Goal: Task Accomplishment & Management: Manage account settings

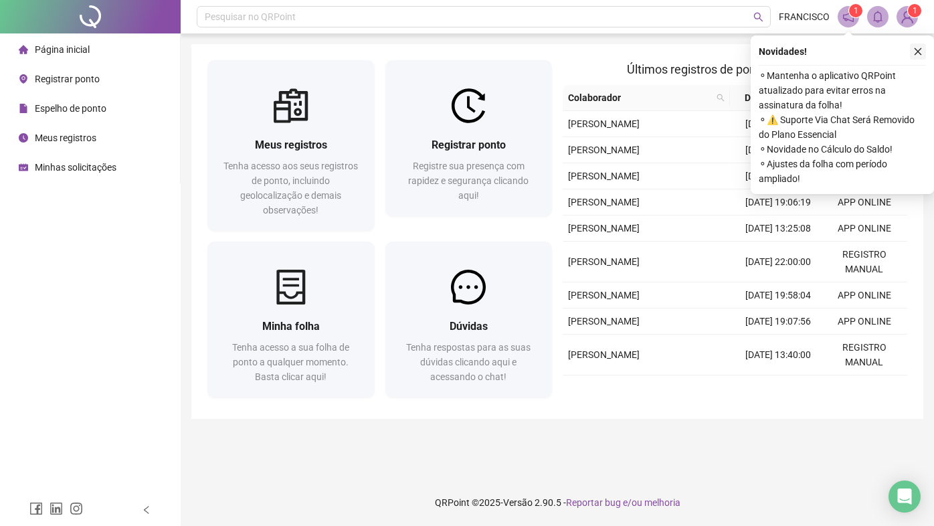
click at [921, 49] on icon "close" at bounding box center [918, 51] width 7 height 7
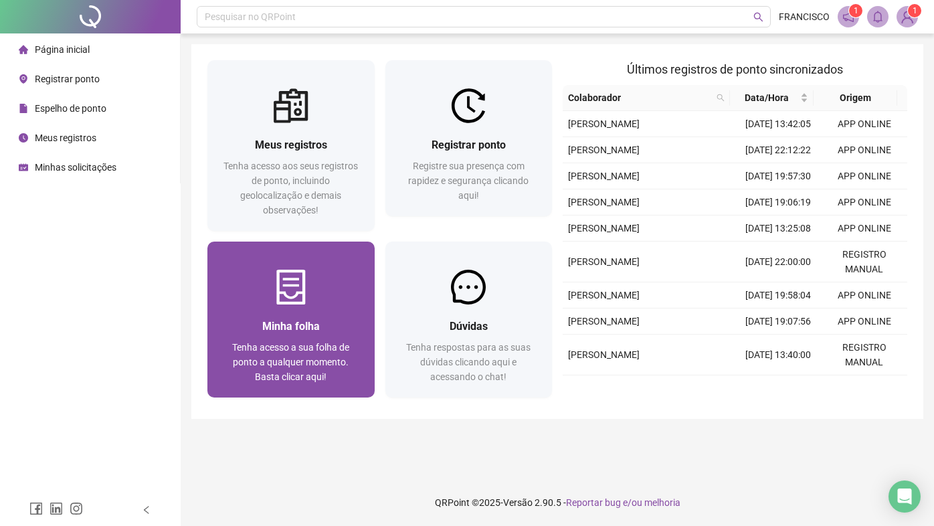
click at [323, 369] on div "Tenha acesso a sua folha de ponto a qualquer momento. Basta clicar aqui!" at bounding box center [291, 362] width 135 height 44
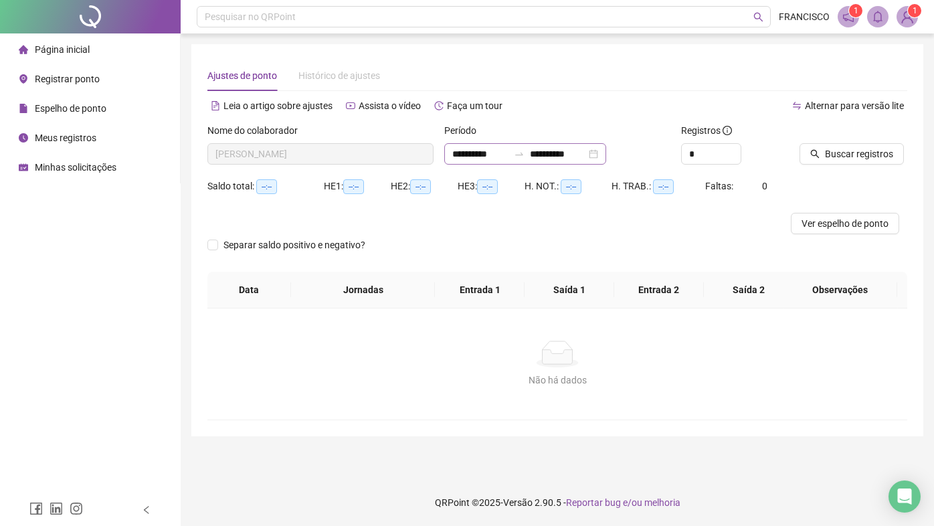
type input "**********"
click at [606, 155] on div "**********" at bounding box center [525, 153] width 162 height 21
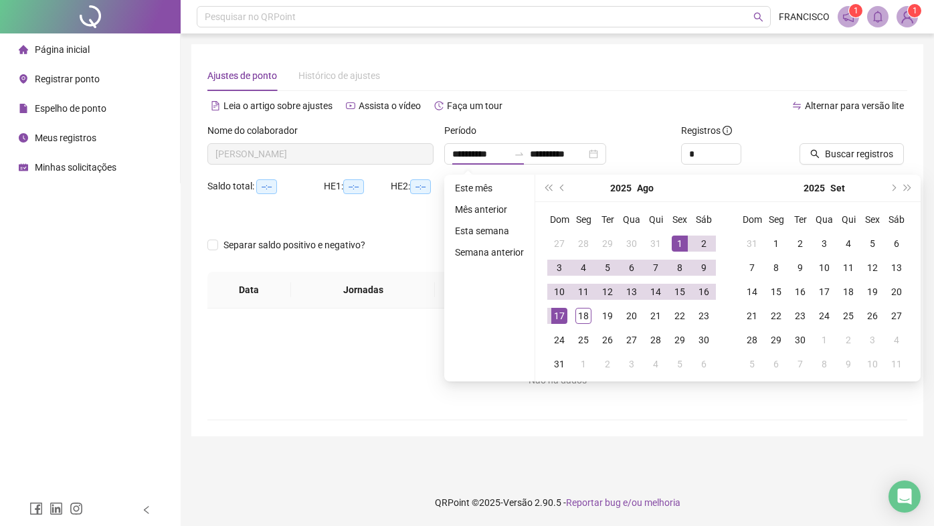
click at [640, 102] on div "Alternar para versão lite" at bounding box center [733, 105] width 350 height 21
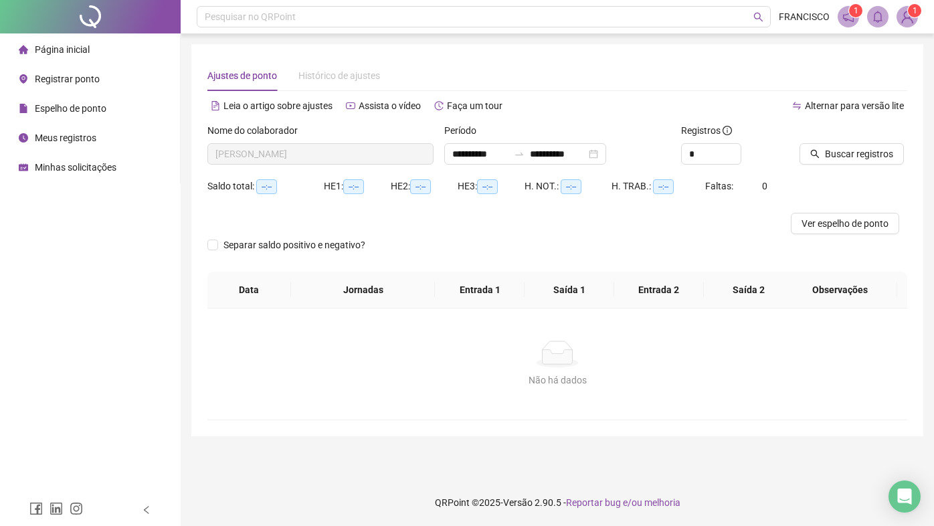
click at [817, 157] on icon "search" at bounding box center [815, 153] width 9 height 9
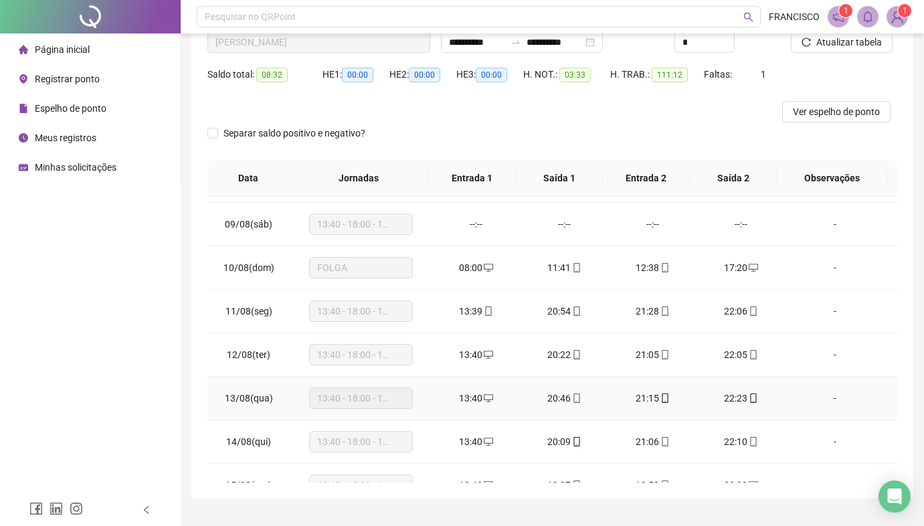
scroll to position [231, 0]
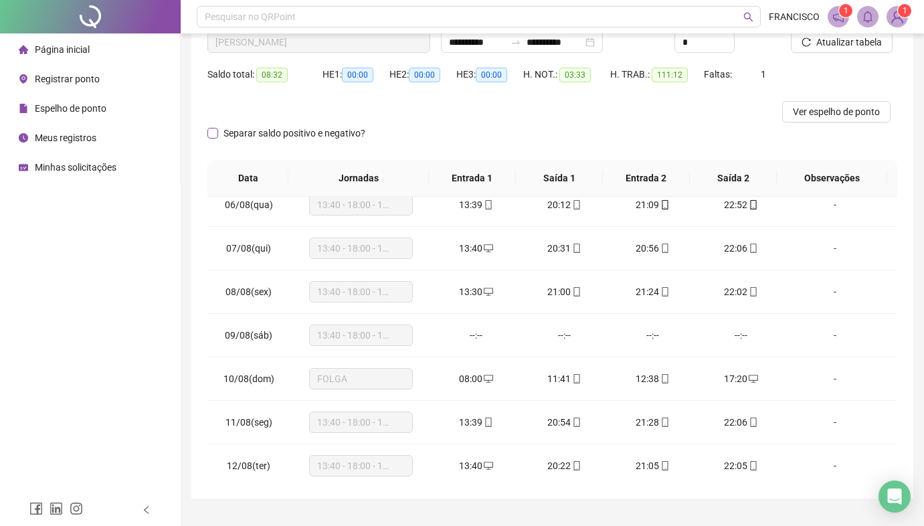
click at [214, 139] on label "Separar saldo positivo e negativo?" at bounding box center [289, 133] width 163 height 15
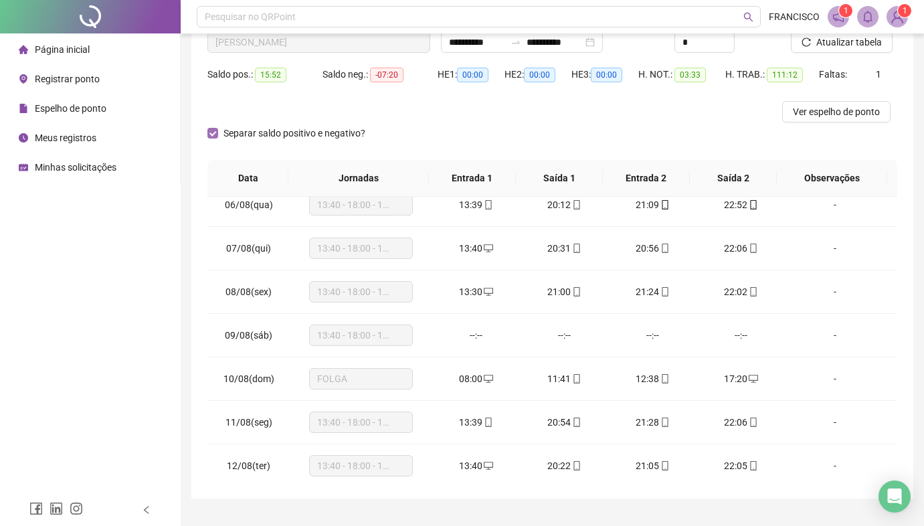
click at [214, 139] on label "Separar saldo positivo e negativo?" at bounding box center [289, 133] width 163 height 15
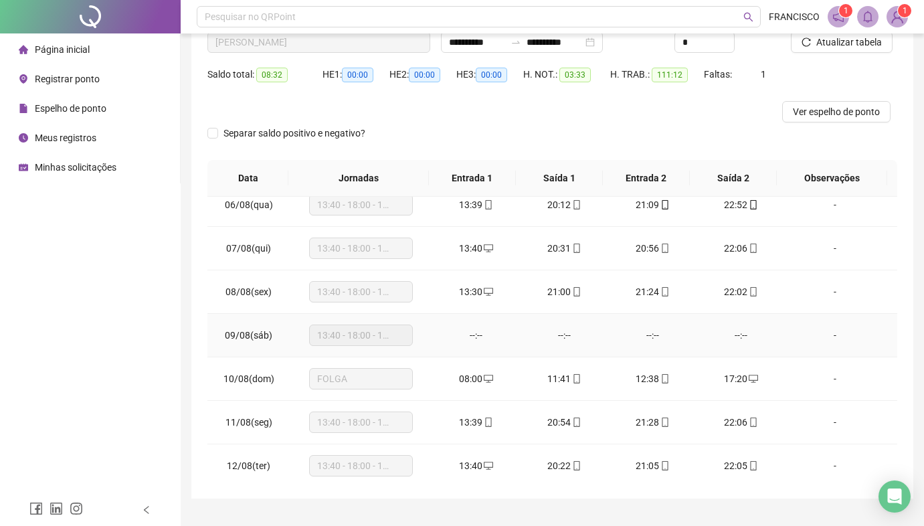
drag, startPoint x: 311, startPoint y: 334, endPoint x: 394, endPoint y: 340, distance: 83.2
click at [409, 335] on div "13:40 - 18:00 - 19:00 - 22:00" at bounding box center [361, 335] width 104 height 21
drag, startPoint x: 67, startPoint y: 332, endPoint x: 71, endPoint y: 318, distance: 14.6
click at [71, 318] on div "Página inicial Registrar ponto Espelho de ponto Meus registros Minhas solicitaç…" at bounding box center [90, 247] width 181 height 494
